Goal: Task Accomplishment & Management: Use online tool/utility

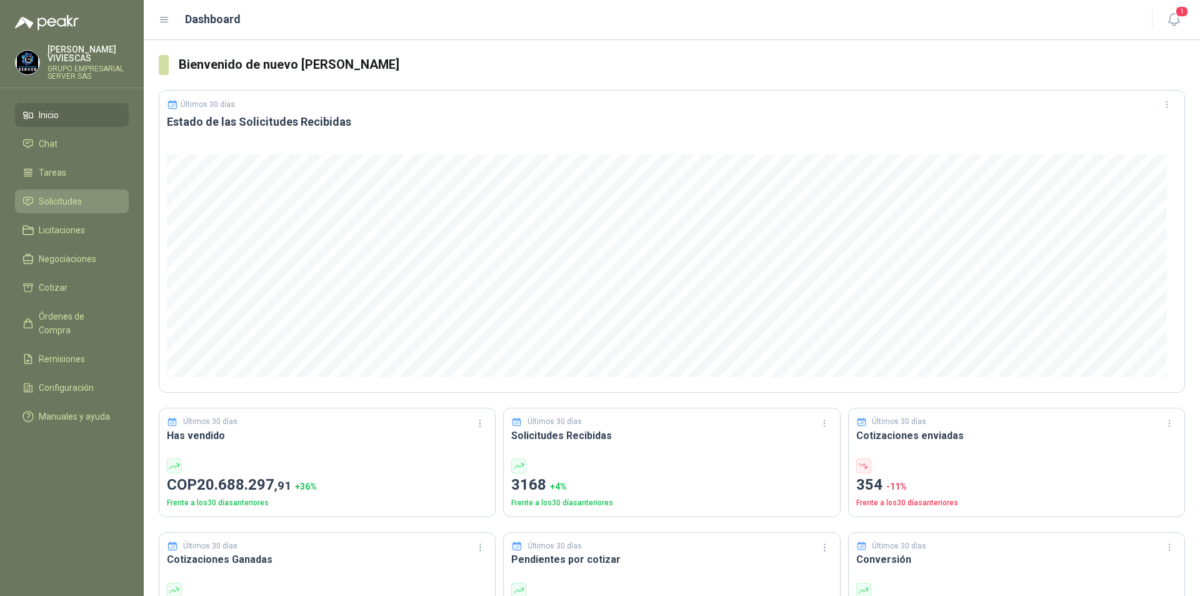
click at [52, 198] on span "Solicitudes" at bounding box center [60, 201] width 43 height 14
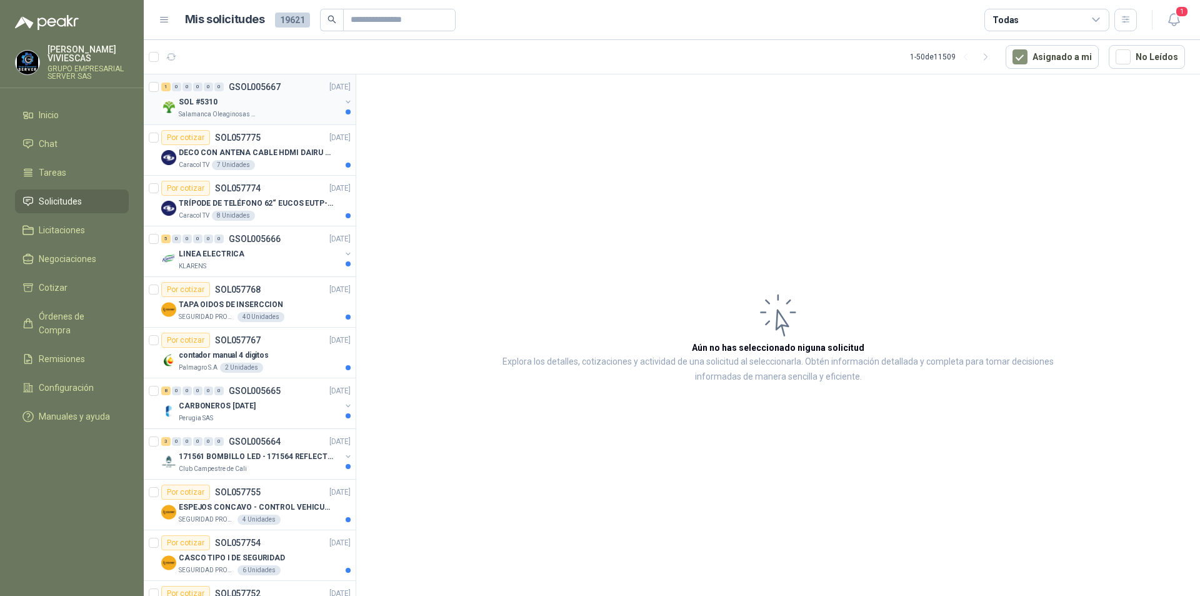
click at [219, 101] on div "SOL #5310" at bounding box center [260, 101] width 162 height 15
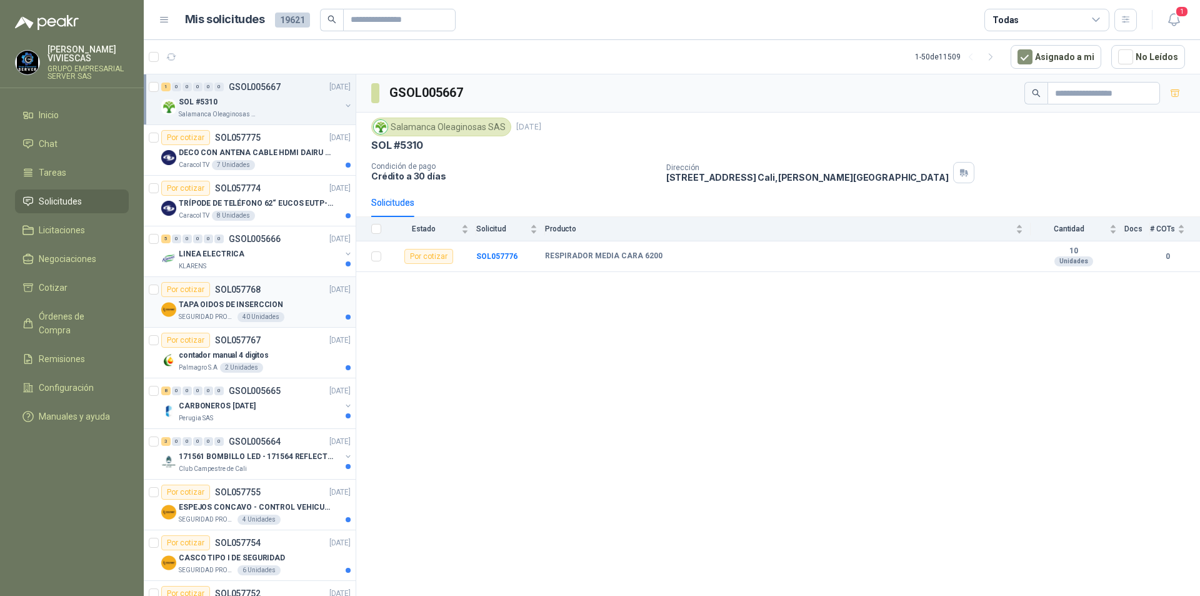
click at [214, 309] on p "TAPA OIDOS DE INSERCCION" at bounding box center [231, 305] width 104 height 12
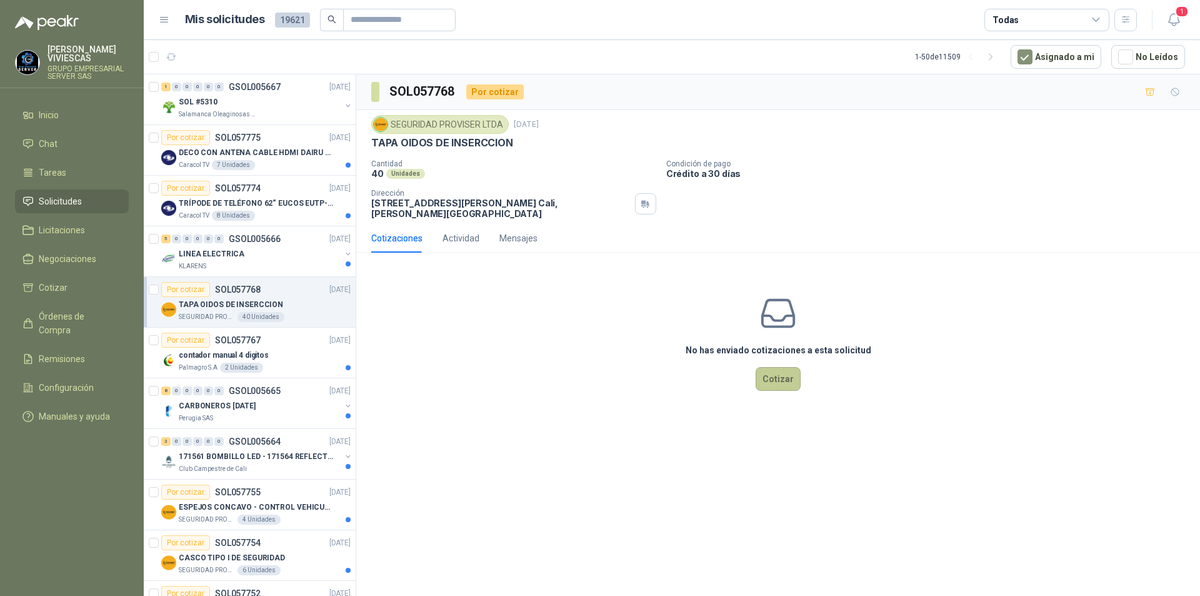
click at [778, 380] on button "Cotizar" at bounding box center [778, 379] width 45 height 24
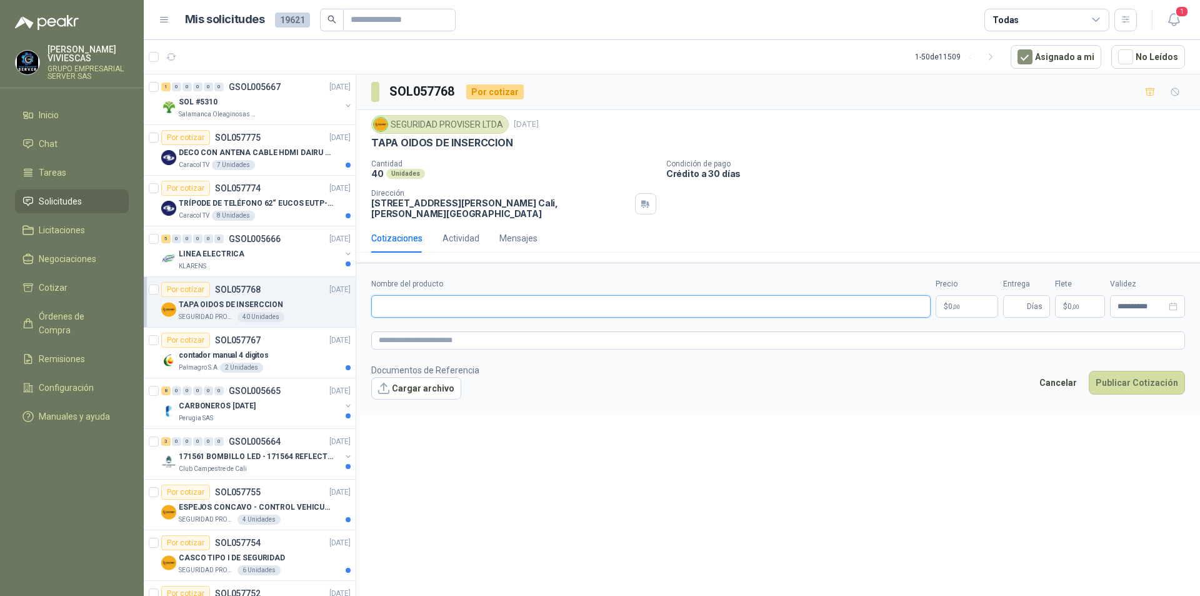
drag, startPoint x: 396, startPoint y: 311, endPoint x: 400, endPoint y: 294, distance: 16.8
click at [396, 310] on input "Nombre del producto" at bounding box center [650, 306] width 559 height 23
